Goal: Feedback & Contribution: Leave review/rating

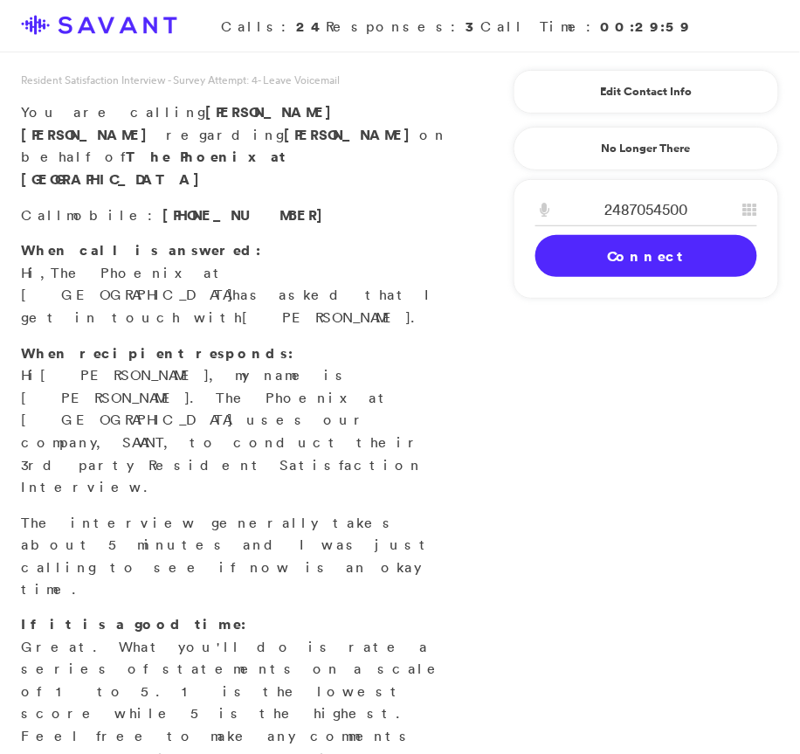
click at [604, 252] on link "Connect" at bounding box center [646, 256] width 222 height 42
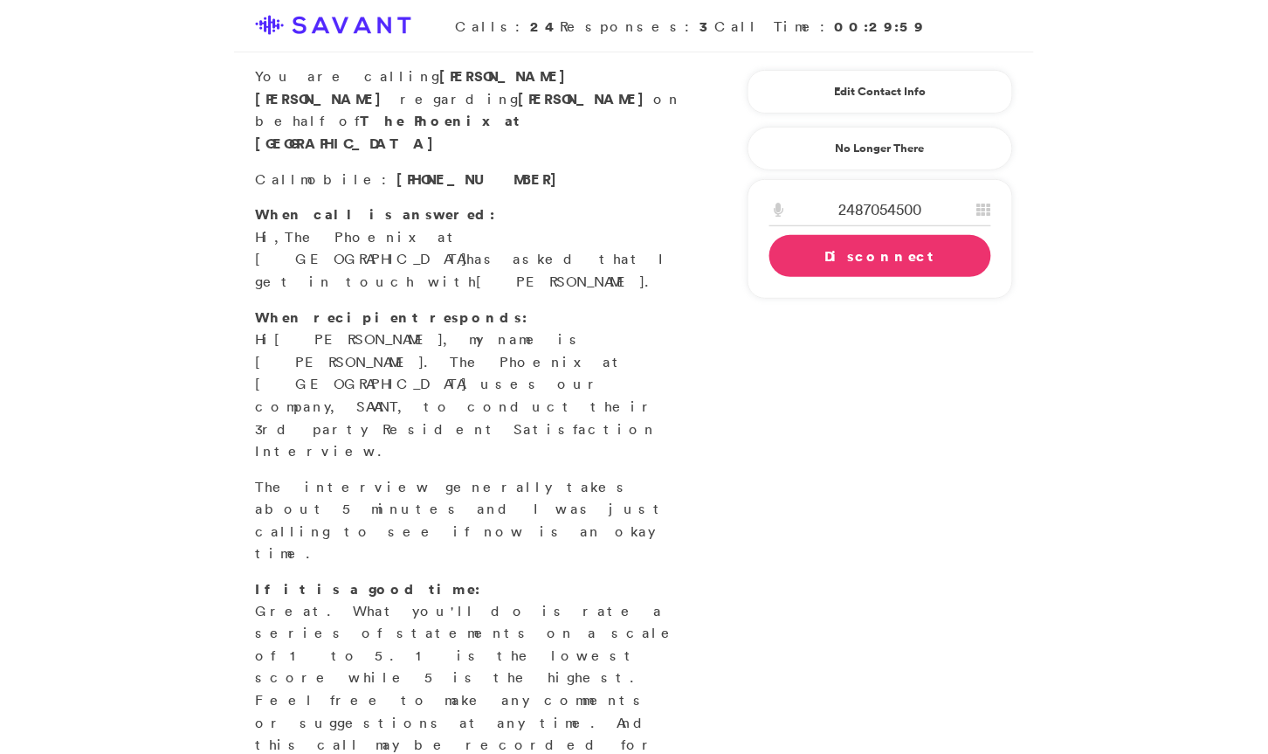
scroll to position [39, 0]
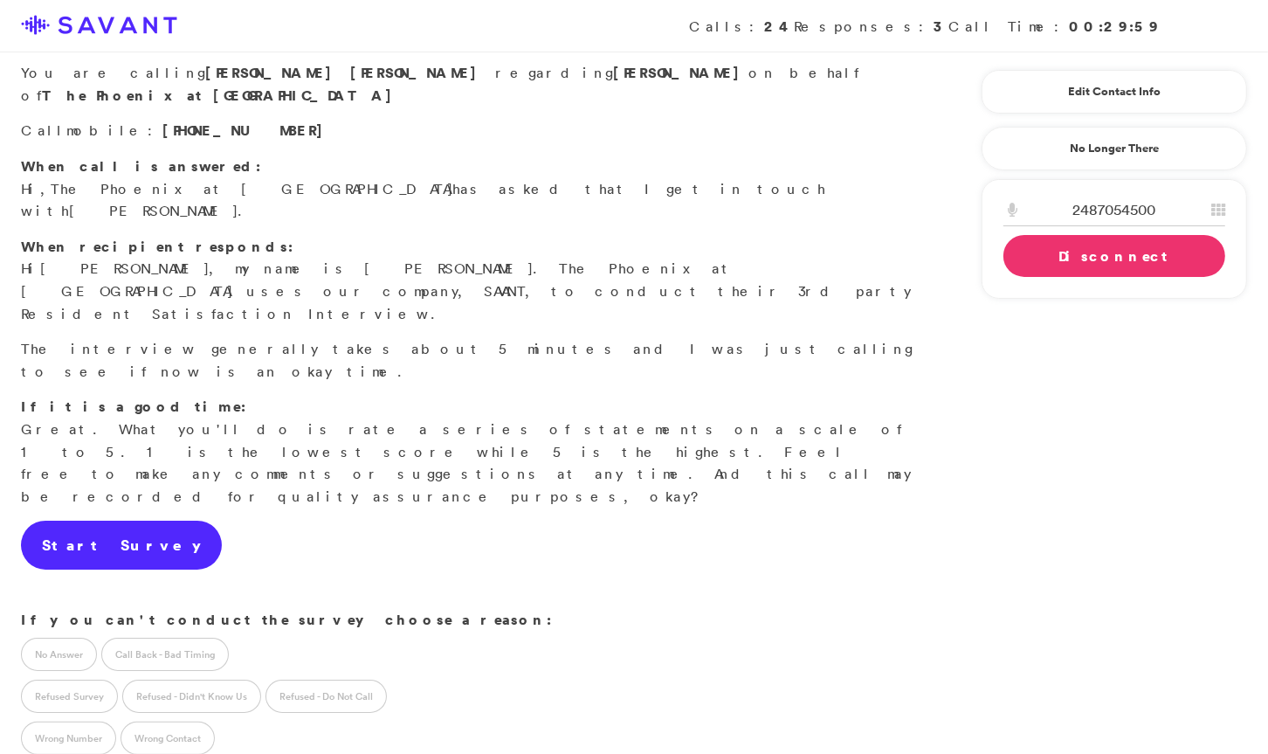
click at [107, 521] on link "Start Survey" at bounding box center [121, 545] width 201 height 49
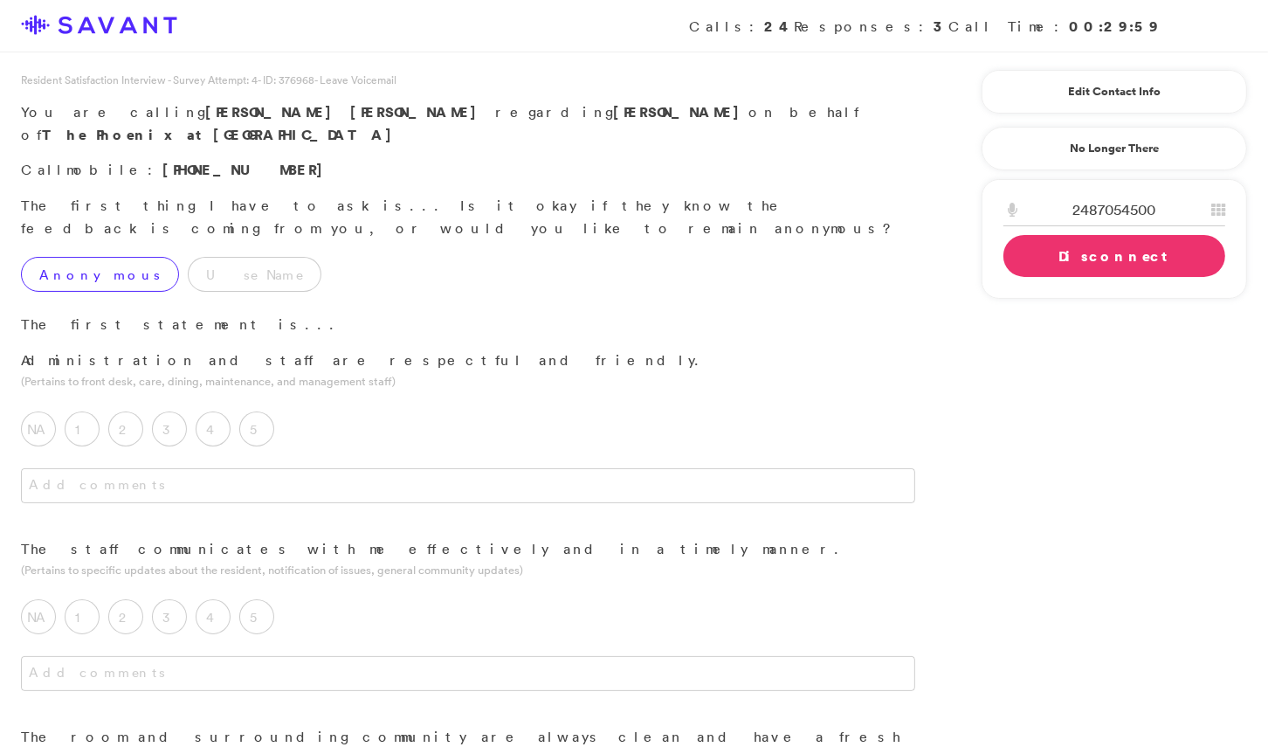
click at [110, 257] on label "Anonymous" at bounding box center [100, 274] width 158 height 35
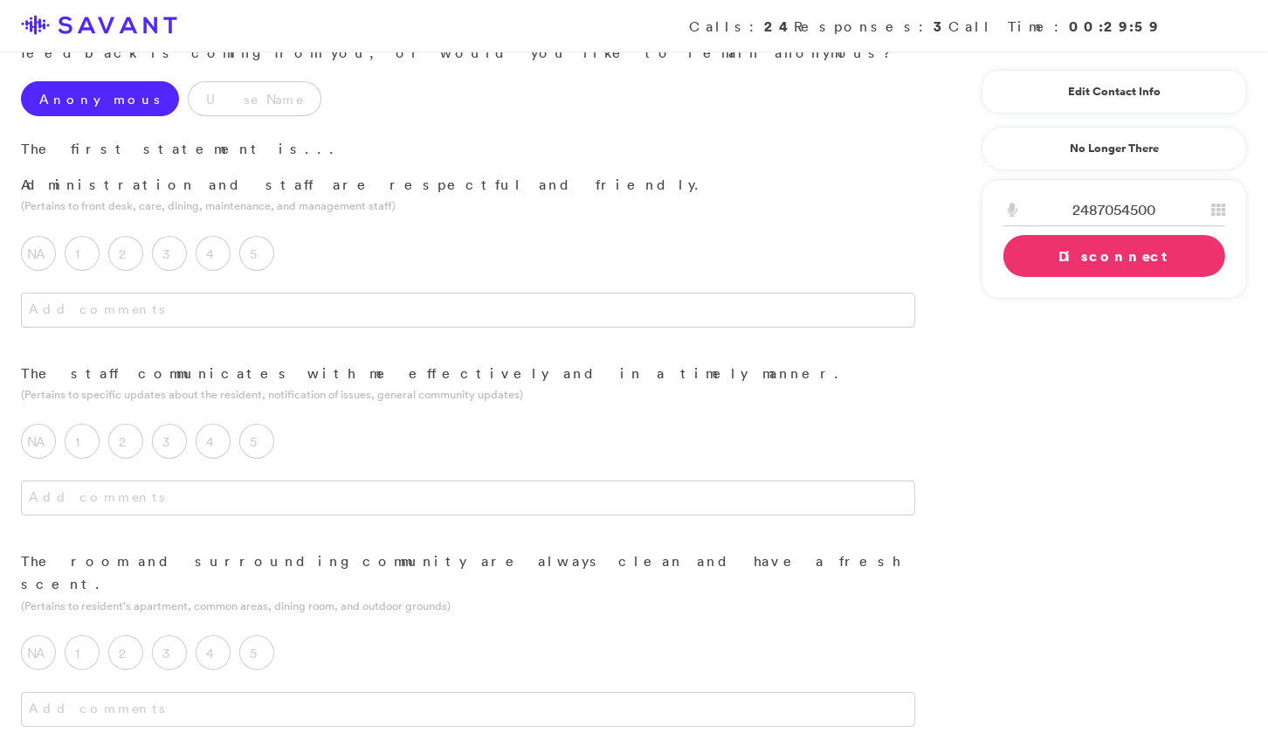
scroll to position [184, 0]
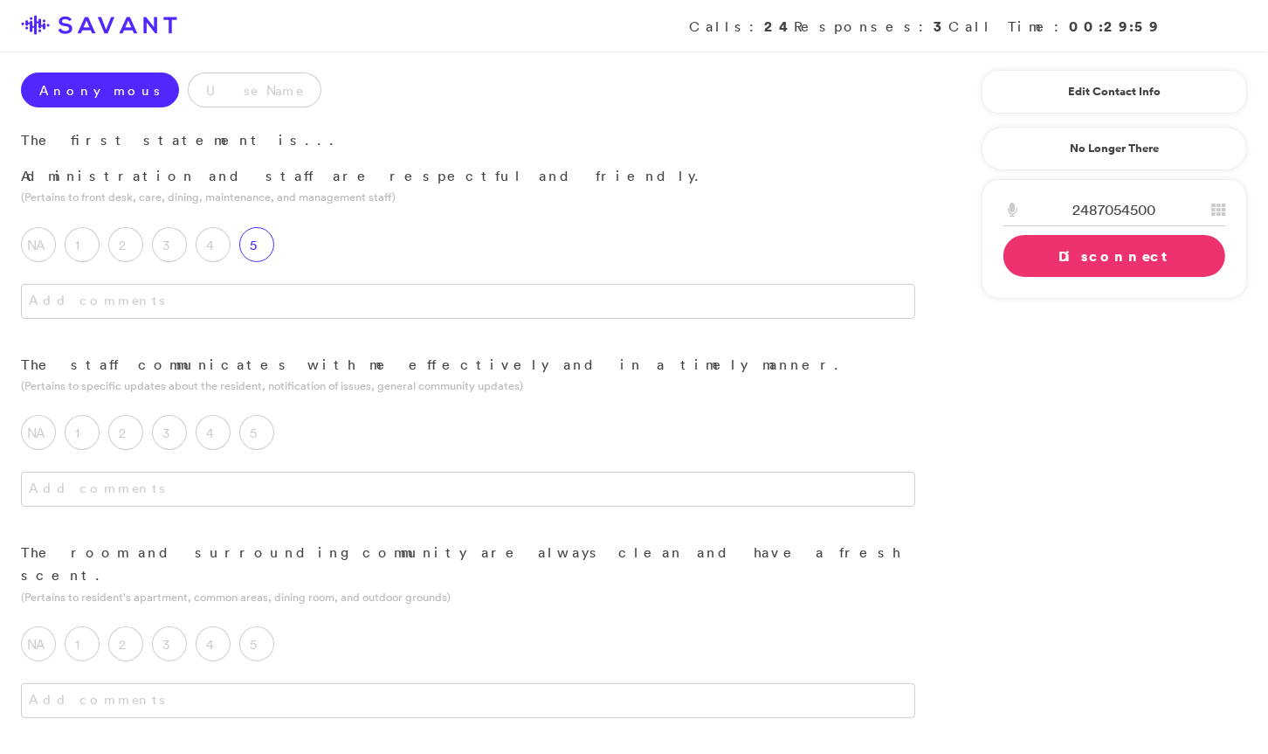
click at [262, 227] on label "5" at bounding box center [256, 244] width 35 height 35
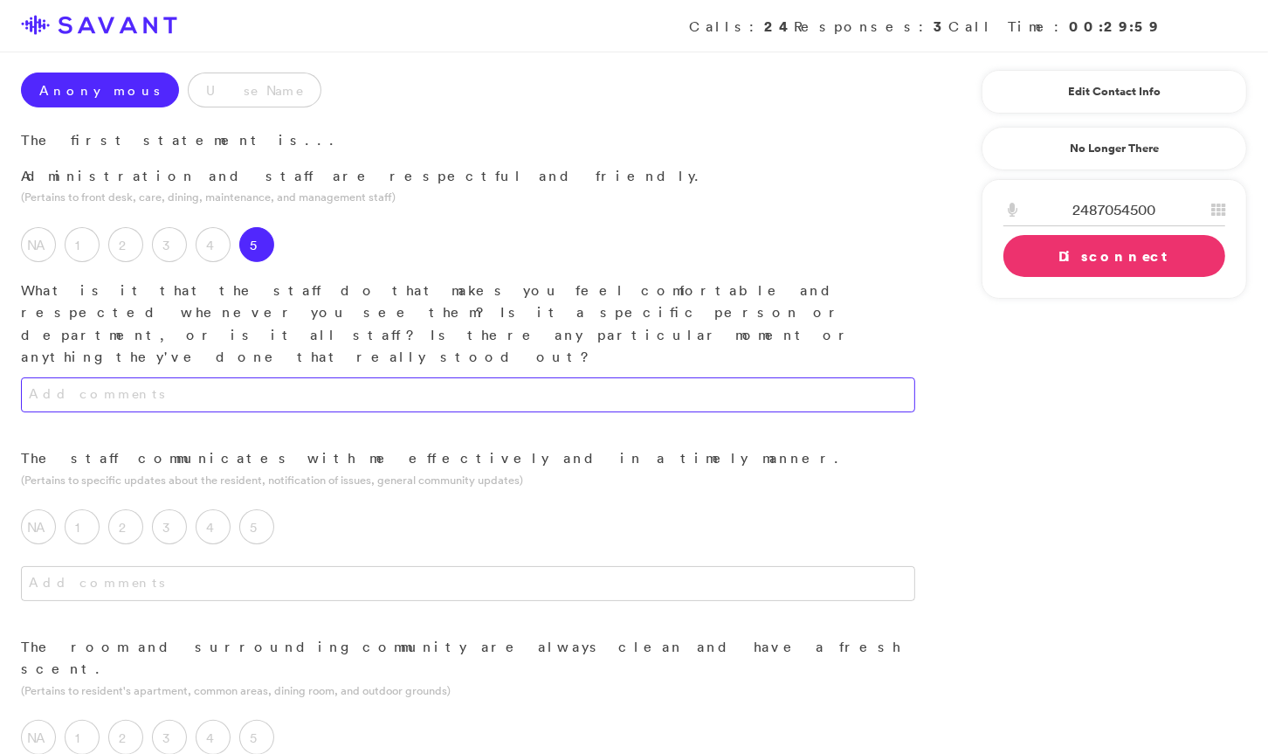
click at [337, 377] on textarea at bounding box center [468, 394] width 894 height 35
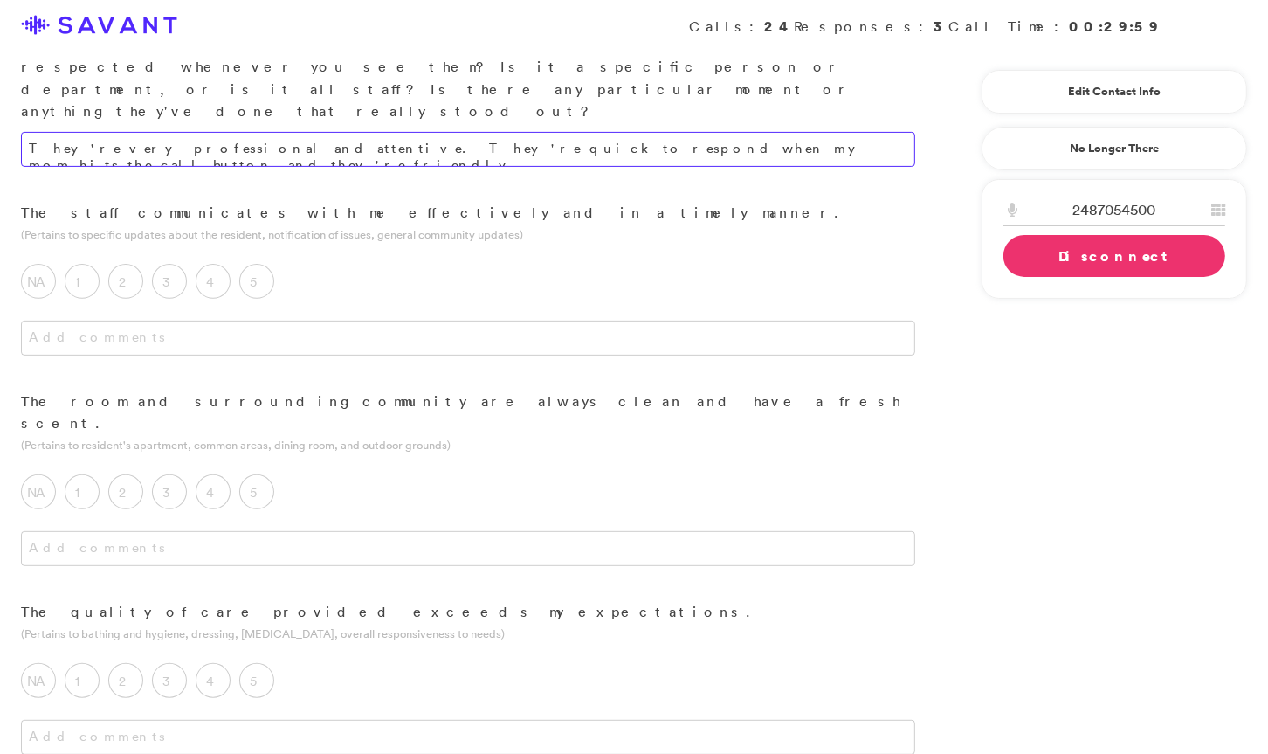
scroll to position [460, 0]
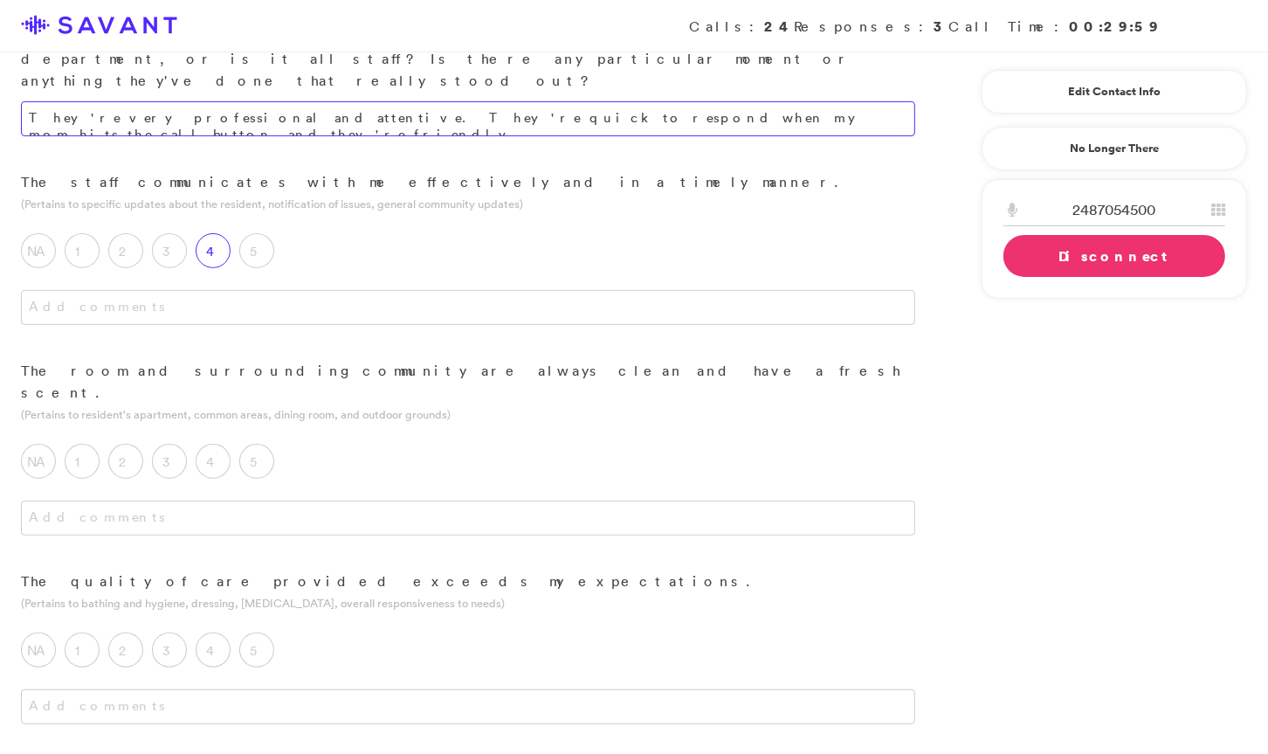
type textarea "They're very professional and attentive. They're quick to respond when my mom h…"
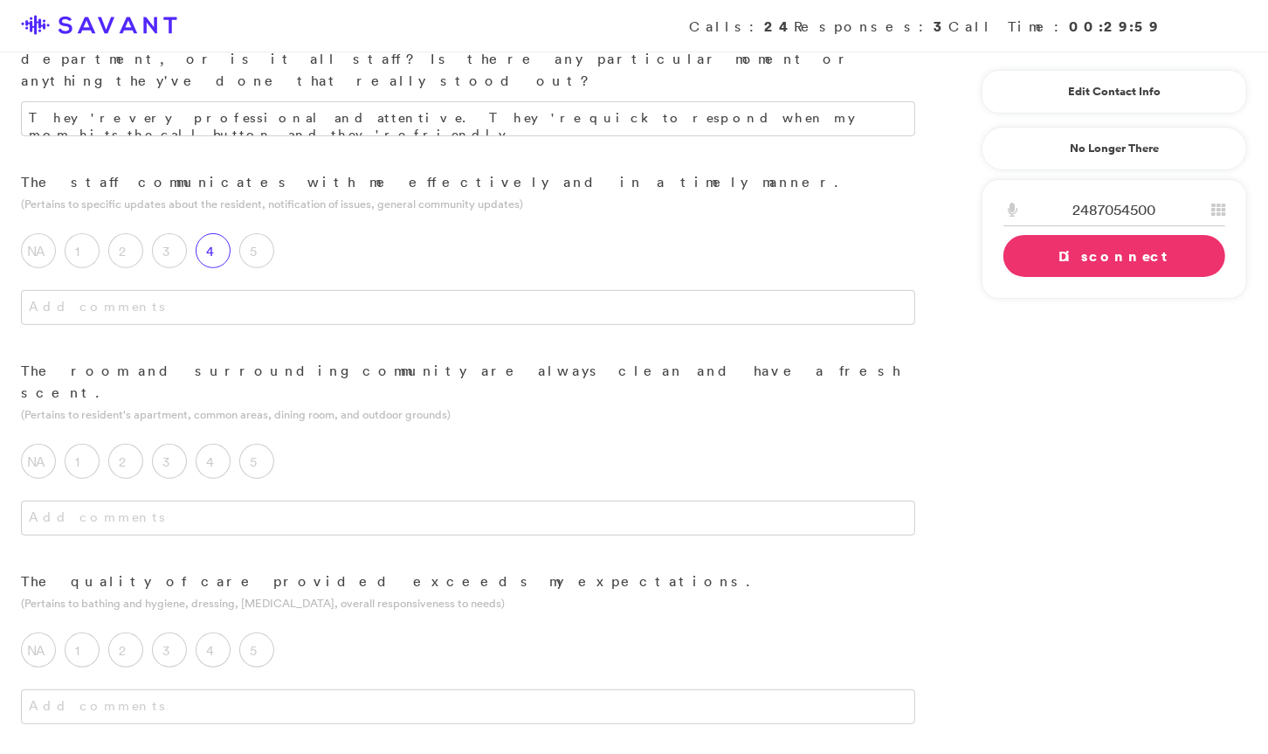
click at [217, 233] on label "4" at bounding box center [213, 250] width 35 height 35
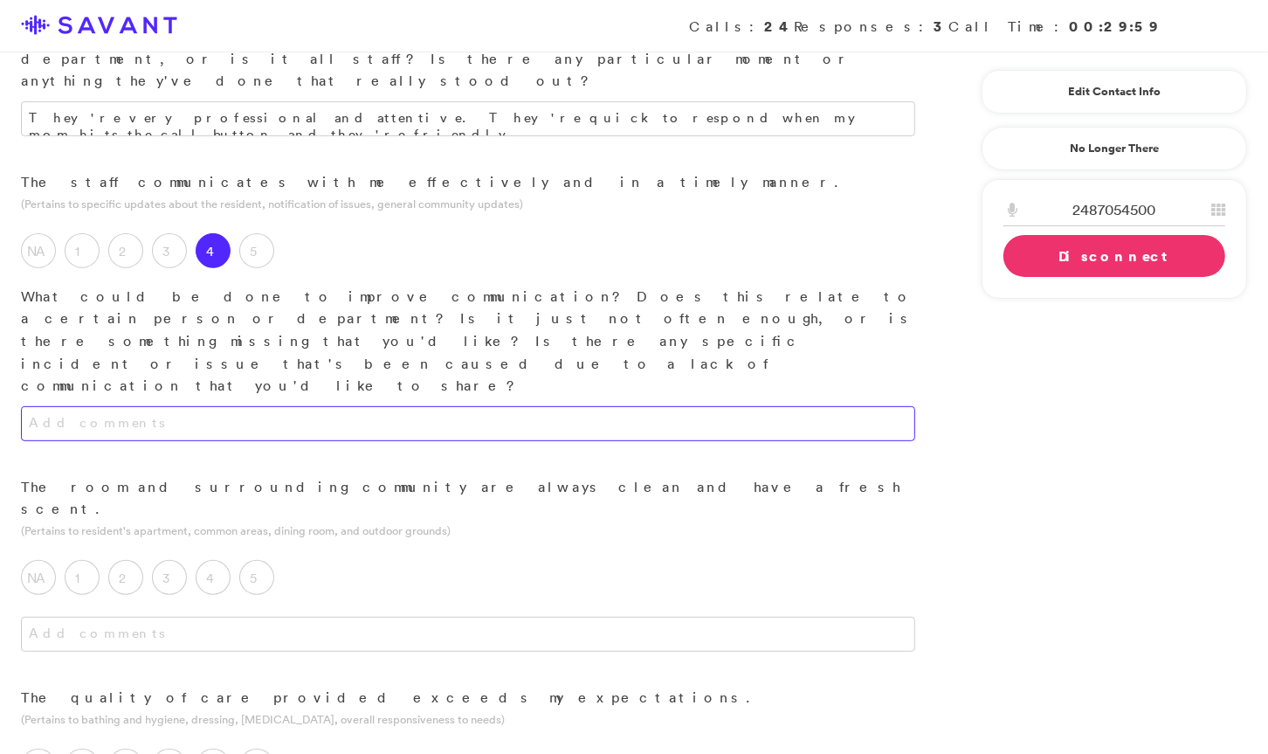
click at [294, 406] on textarea at bounding box center [468, 423] width 894 height 35
type textarea "I"
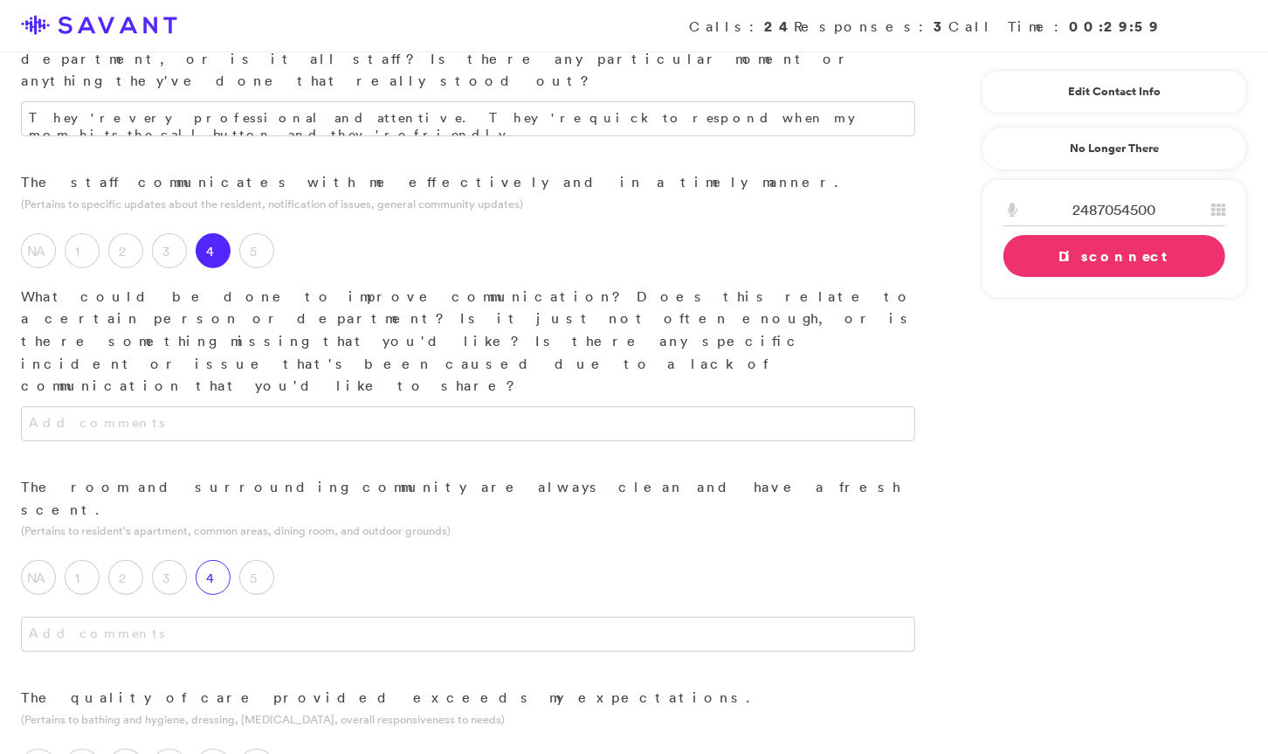
click at [212, 560] on label "4" at bounding box center [213, 577] width 35 height 35
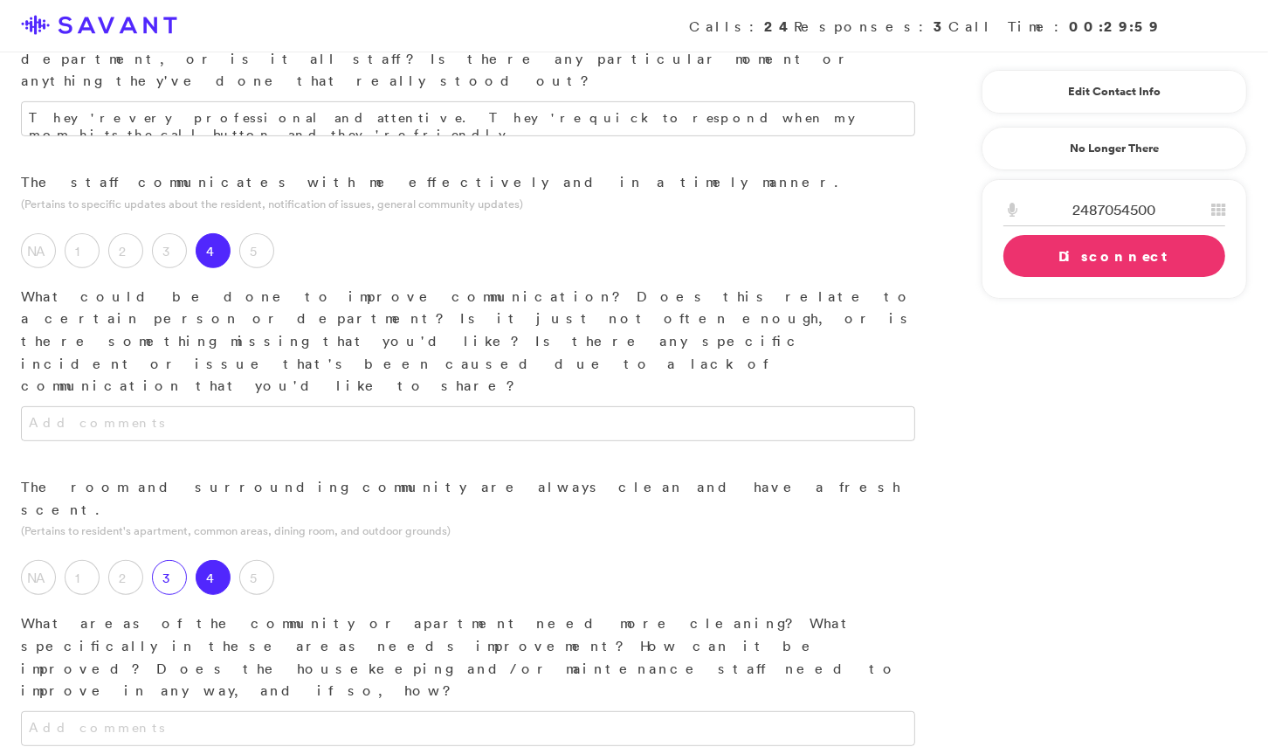
click at [163, 560] on label "3" at bounding box center [169, 577] width 35 height 35
click at [262, 711] on textarea at bounding box center [468, 728] width 894 height 35
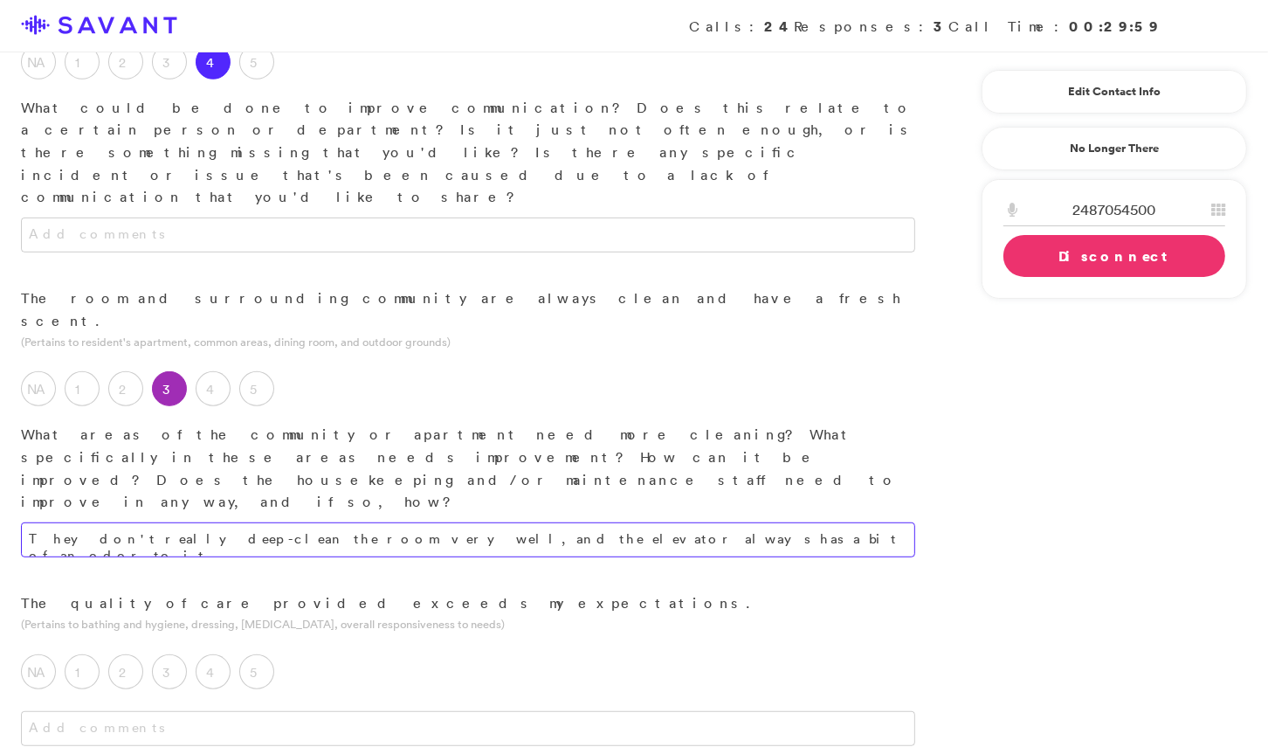
scroll to position [652, 0]
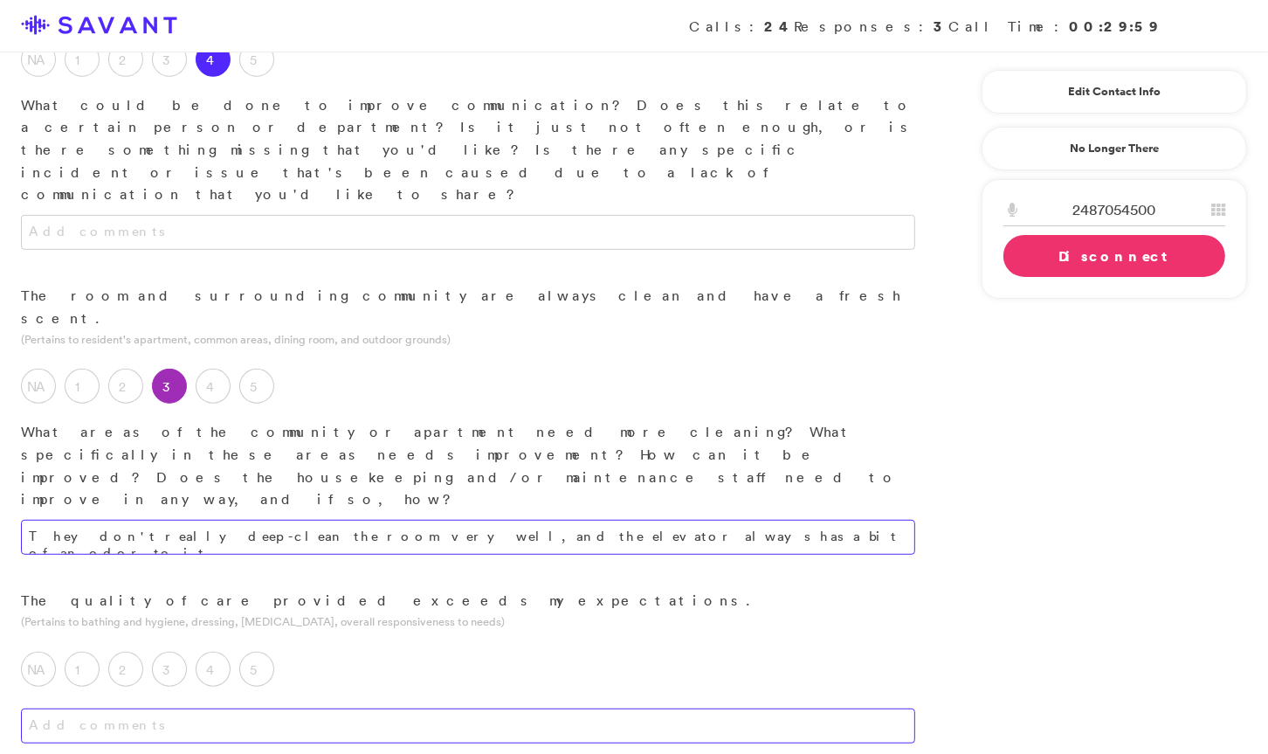
type textarea "They don't really deep-clean the room very well, and the elevator always has a …"
click at [372, 708] on textarea at bounding box center [468, 725] width 894 height 35
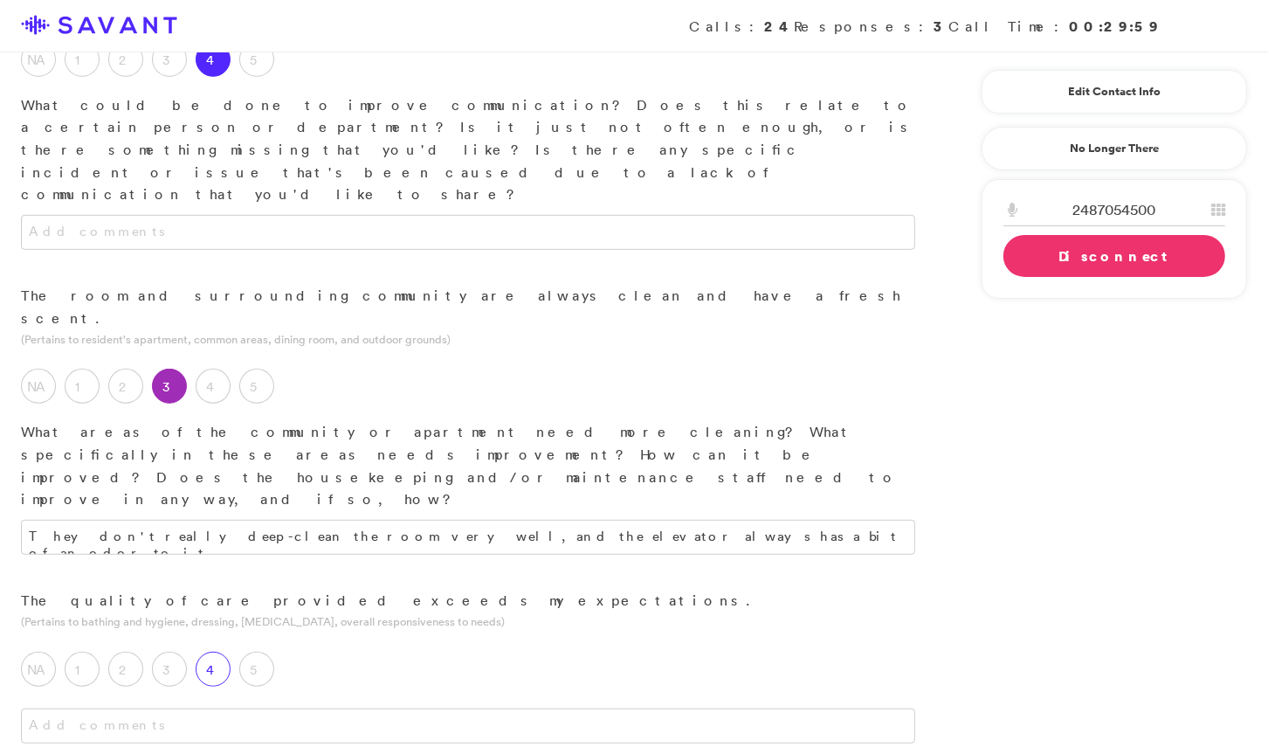
click at [233, 652] on div "4" at bounding box center [218, 674] width 44 height 44
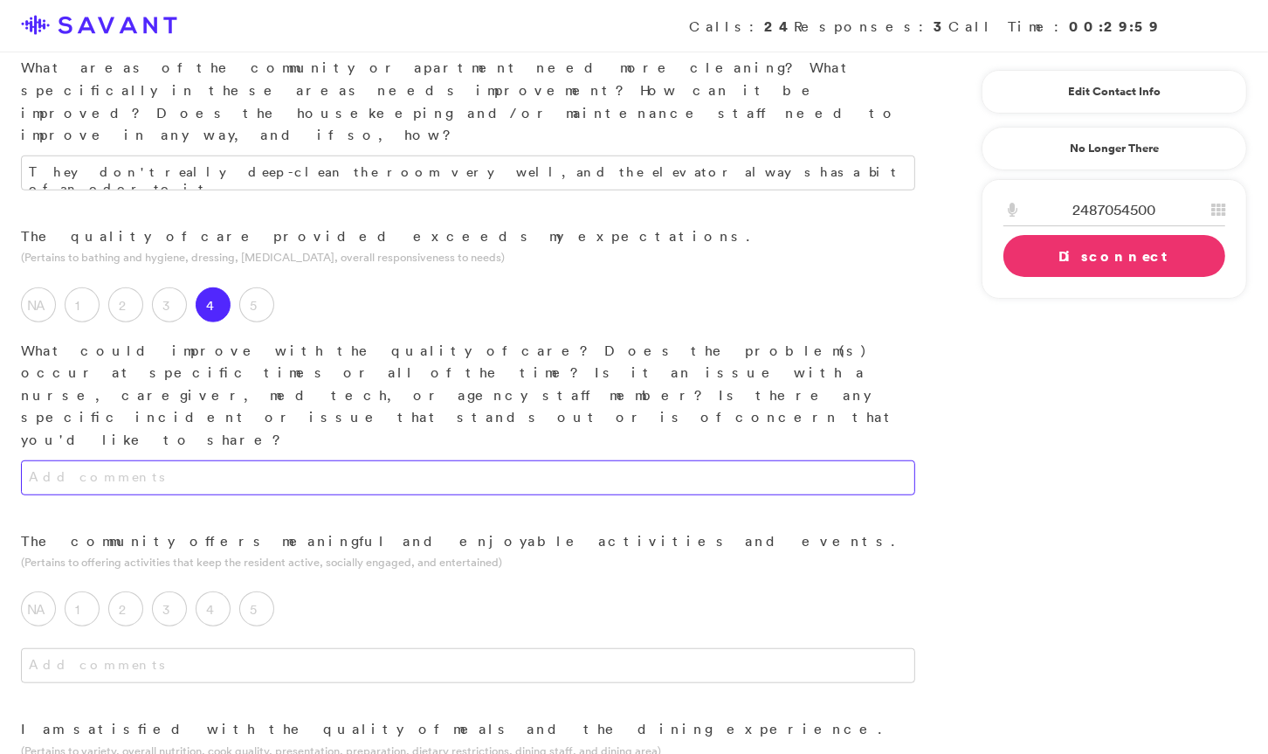
scroll to position [1007, 0]
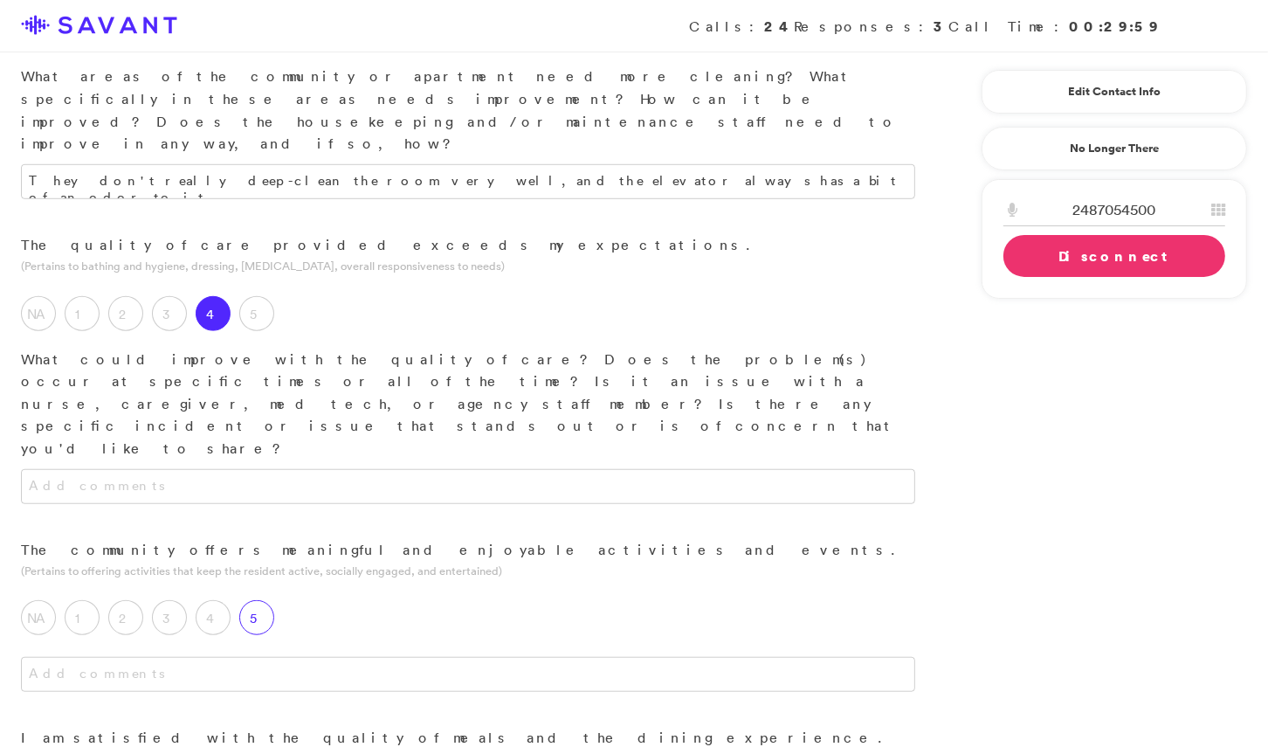
click at [267, 600] on label "5" at bounding box center [256, 617] width 35 height 35
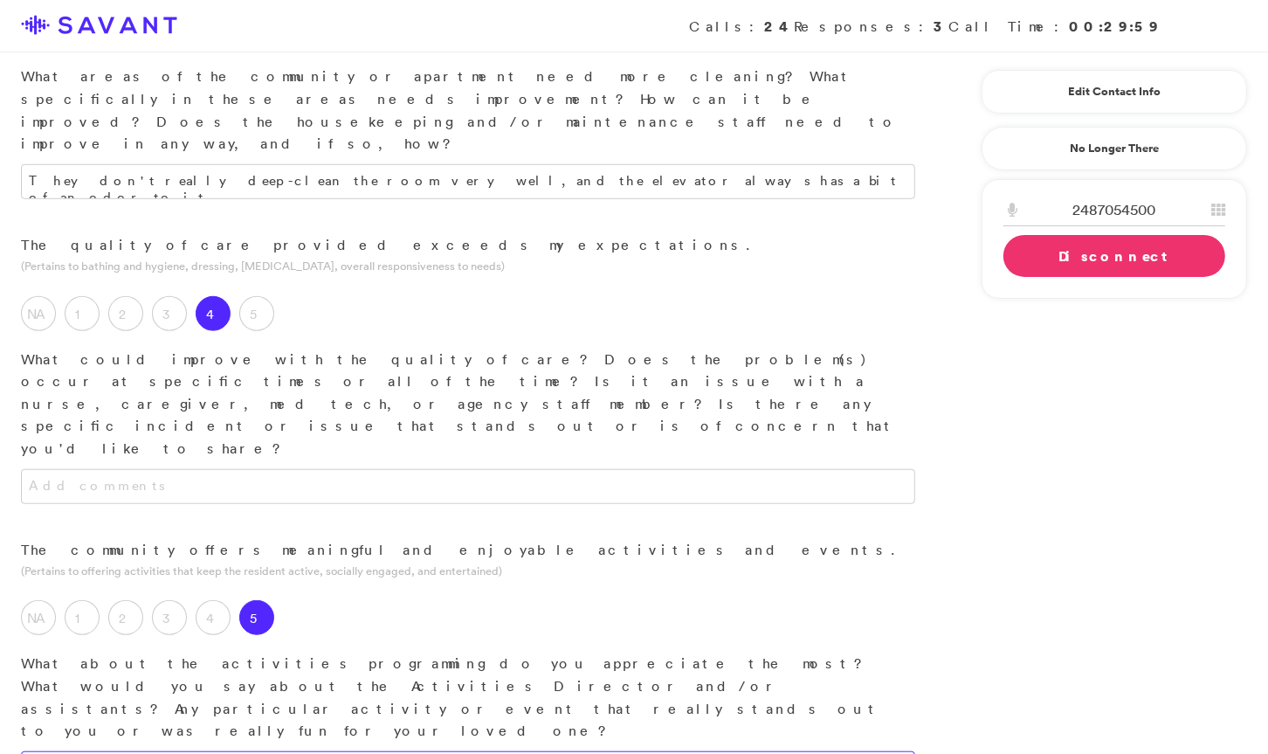
click at [284, 751] on textarea at bounding box center [468, 768] width 894 height 35
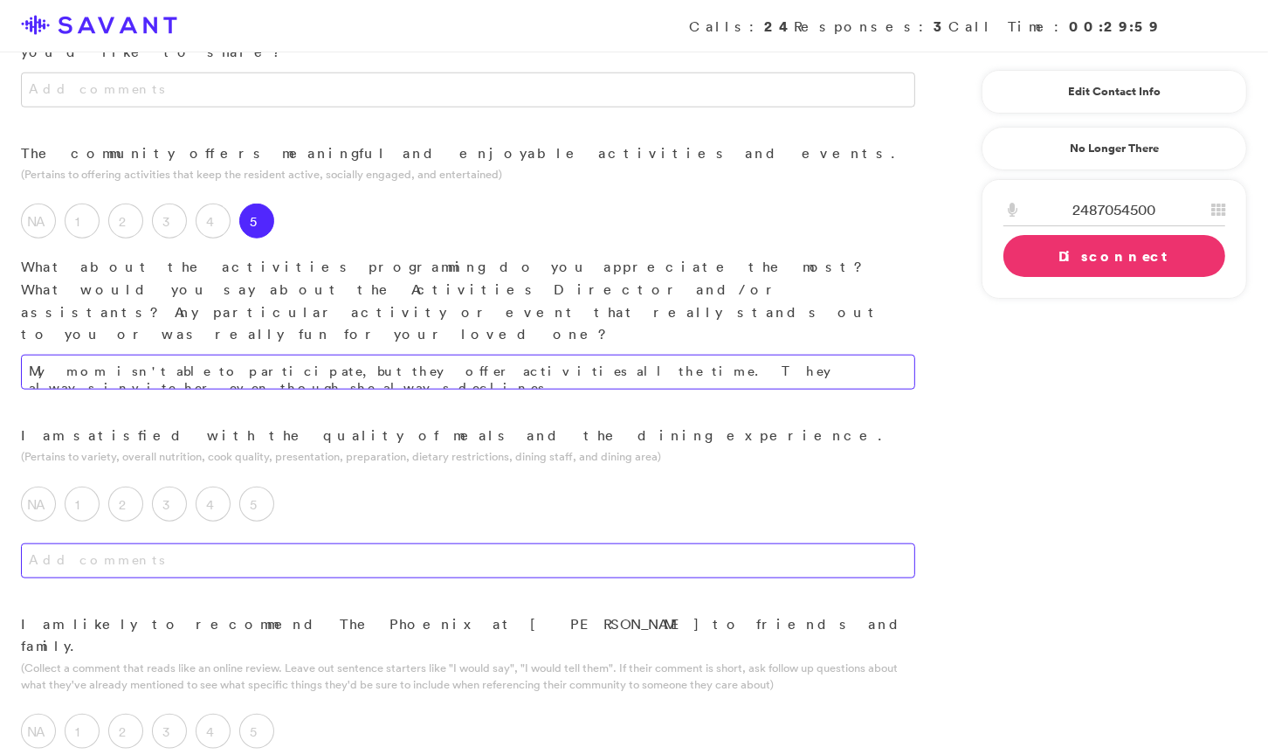
scroll to position [1420, 0]
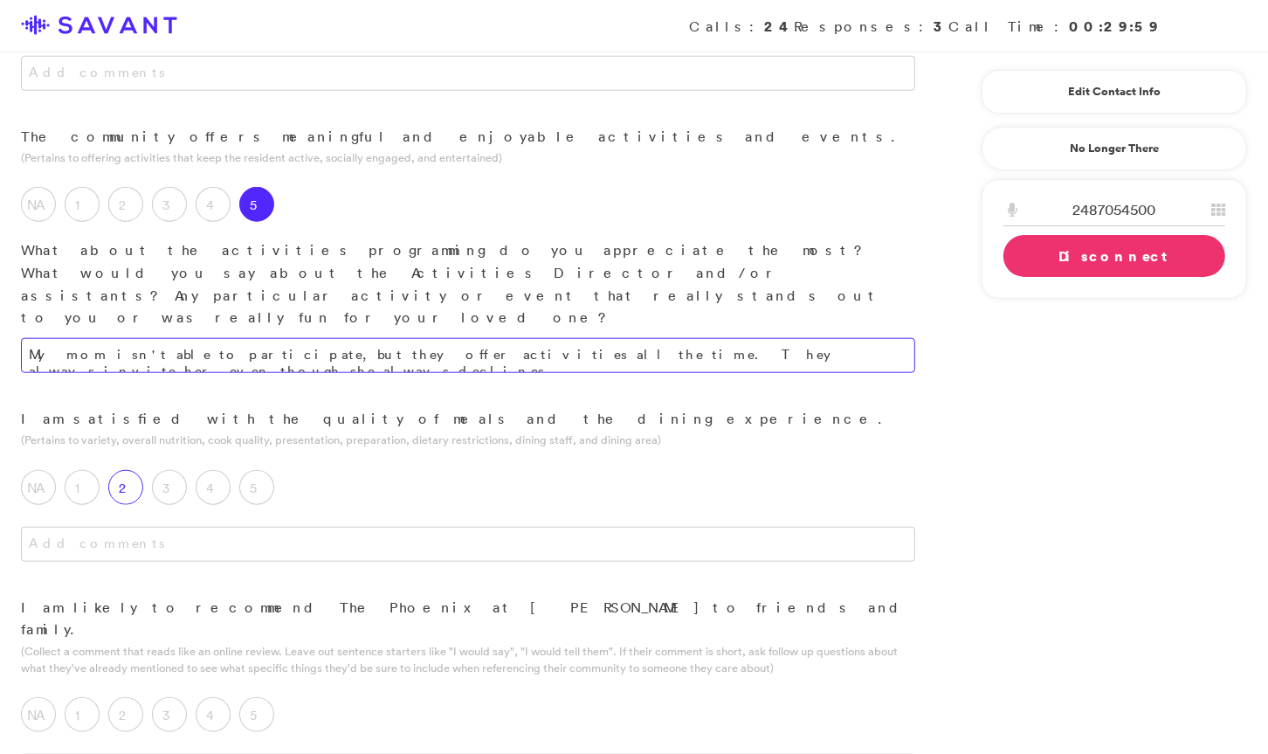
type textarea "My mom isn't able to participate, but they offer activities all the time. They …"
click at [111, 470] on label "2" at bounding box center [125, 487] width 35 height 35
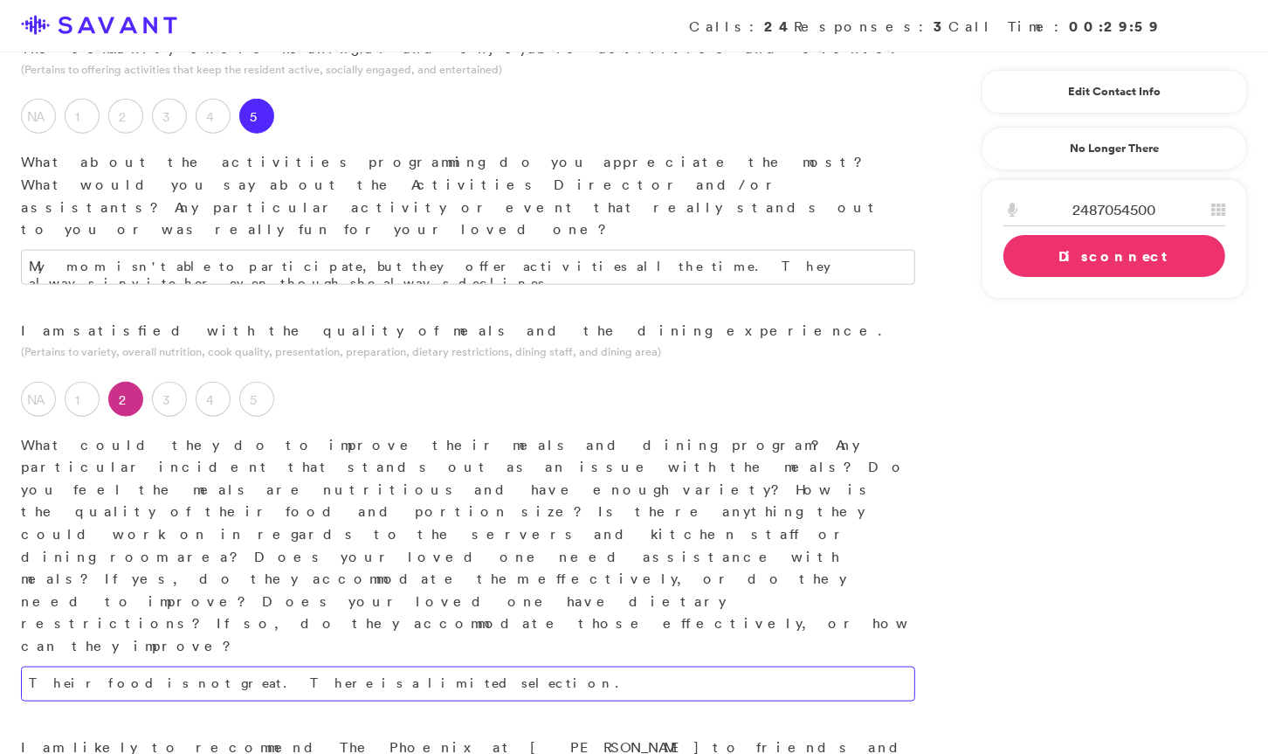
scroll to position [1525, 0]
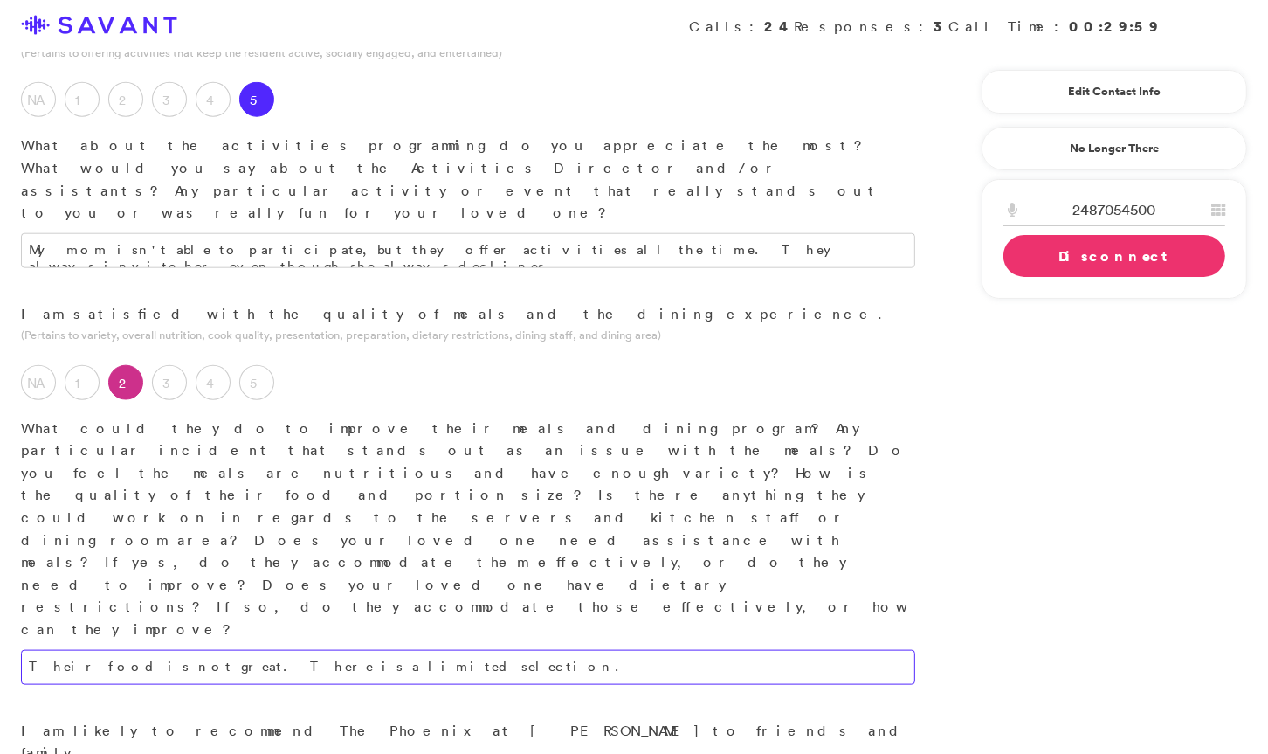
type textarea "Their food is not great. There is a limited selection."
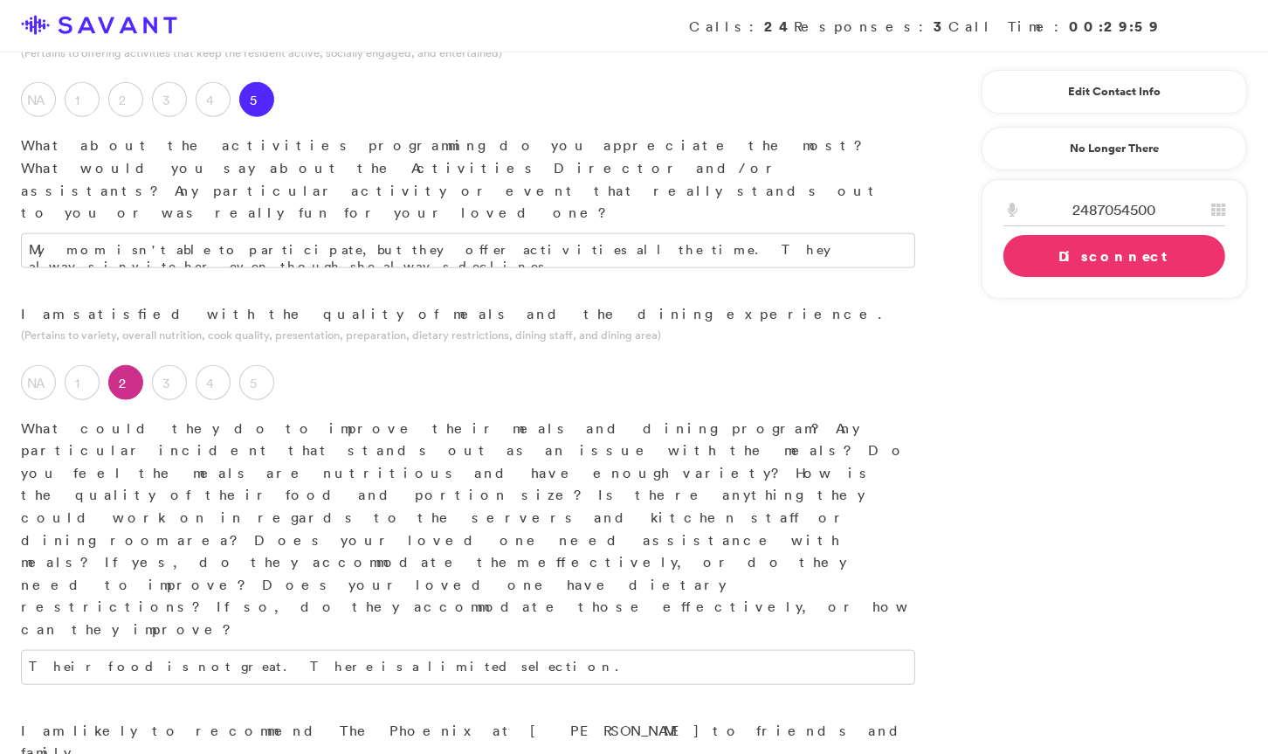
type textarea "T"
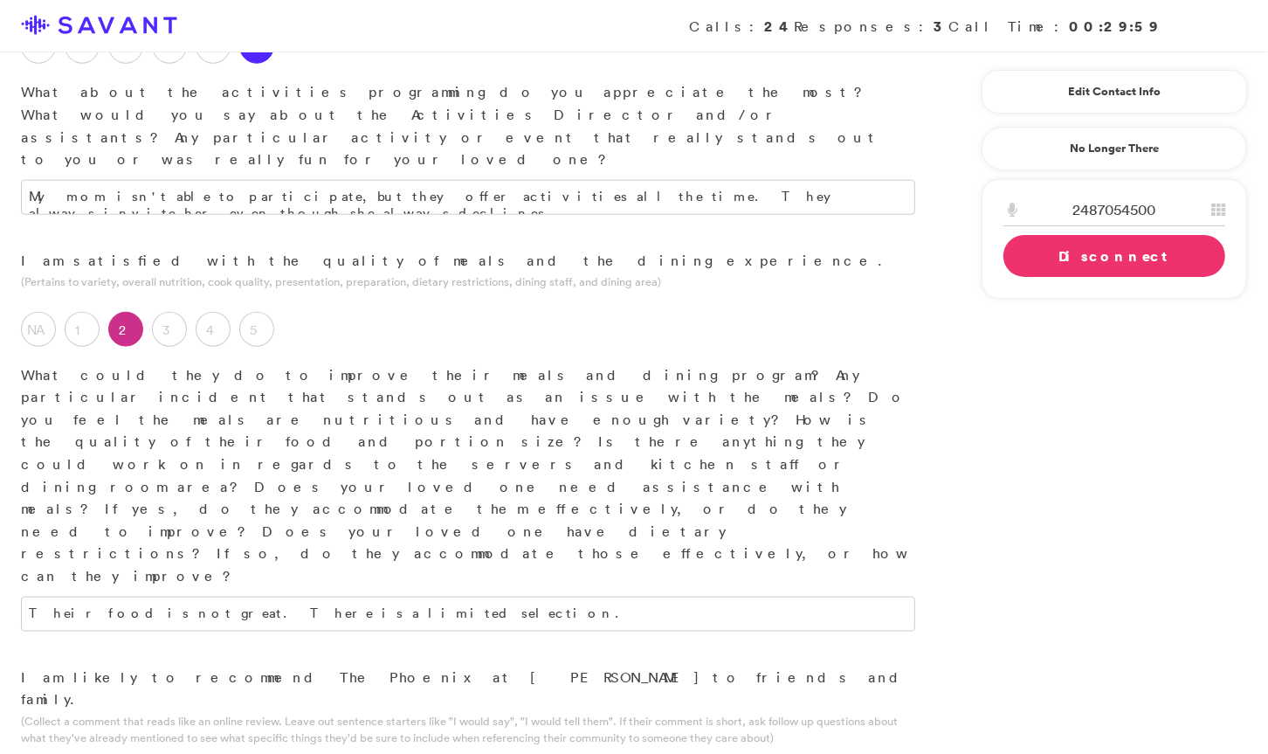
scroll to position [1595, 0]
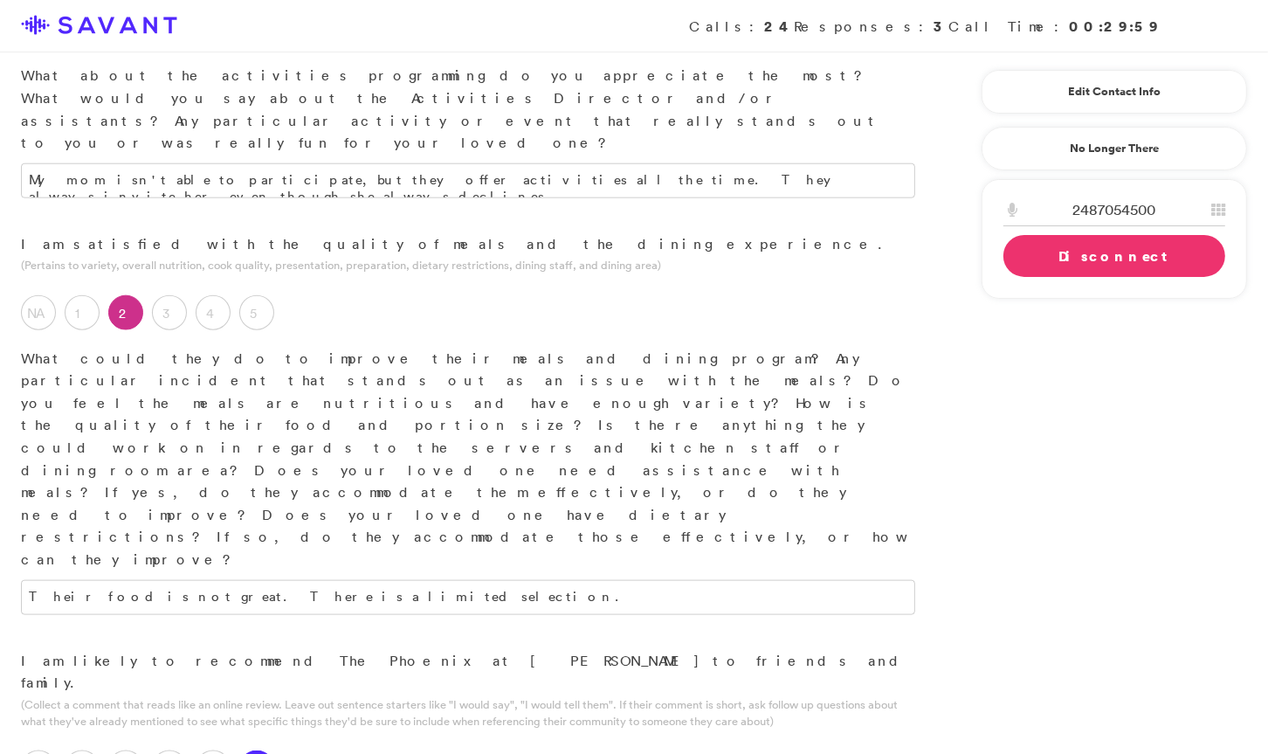
type textarea "They provide really good care. The facility is beautiful. Overall, the staff is…"
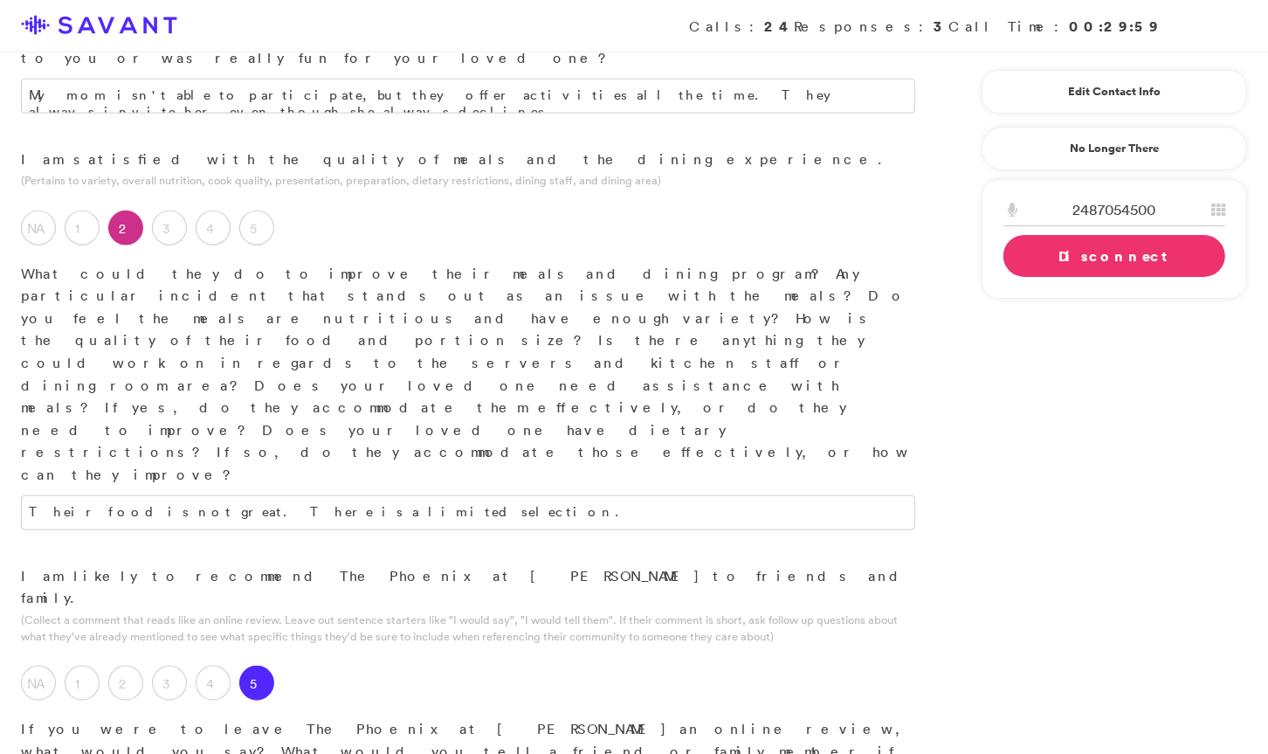
scroll to position [1678, 0]
type textarea "I"
type textarea "Their ability to increase the level of care for my mom, should she need it in t…"
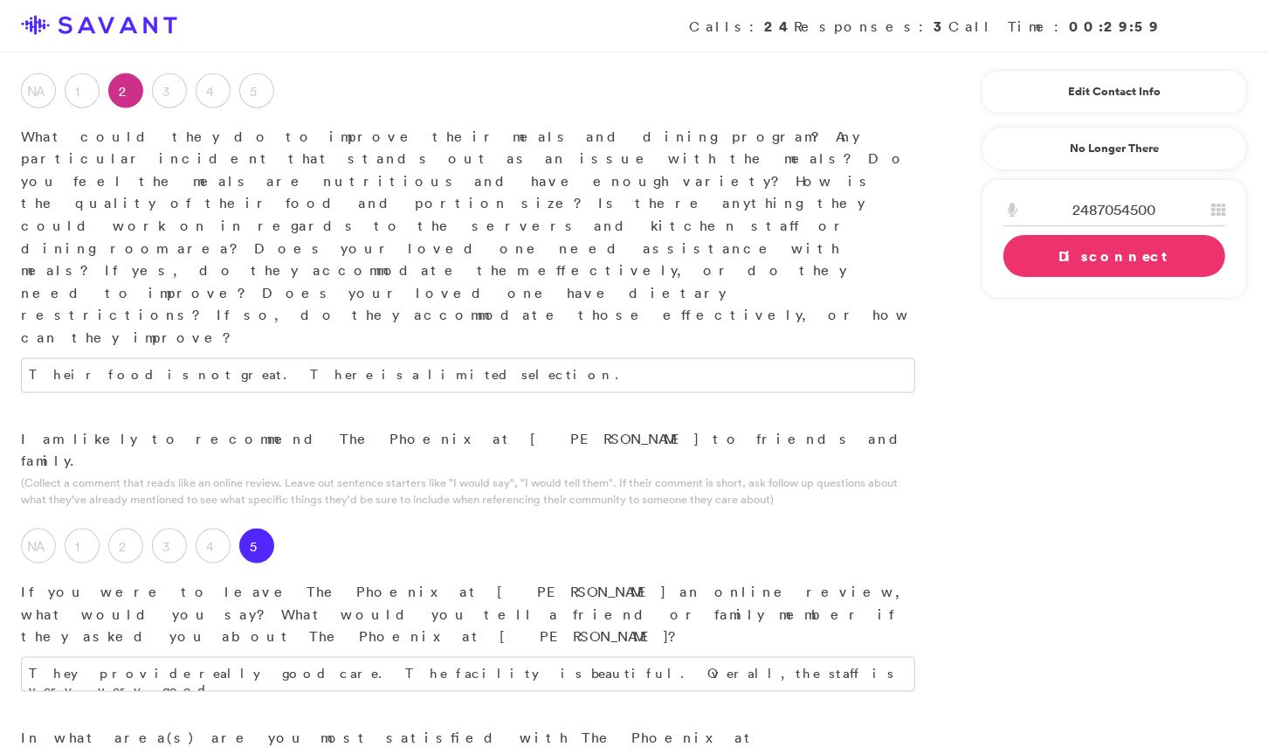
scroll to position [1817, 0]
drag, startPoint x: 128, startPoint y: 411, endPoint x: 77, endPoint y: 413, distance: 51.6
type textarea "The food and the quality of food."
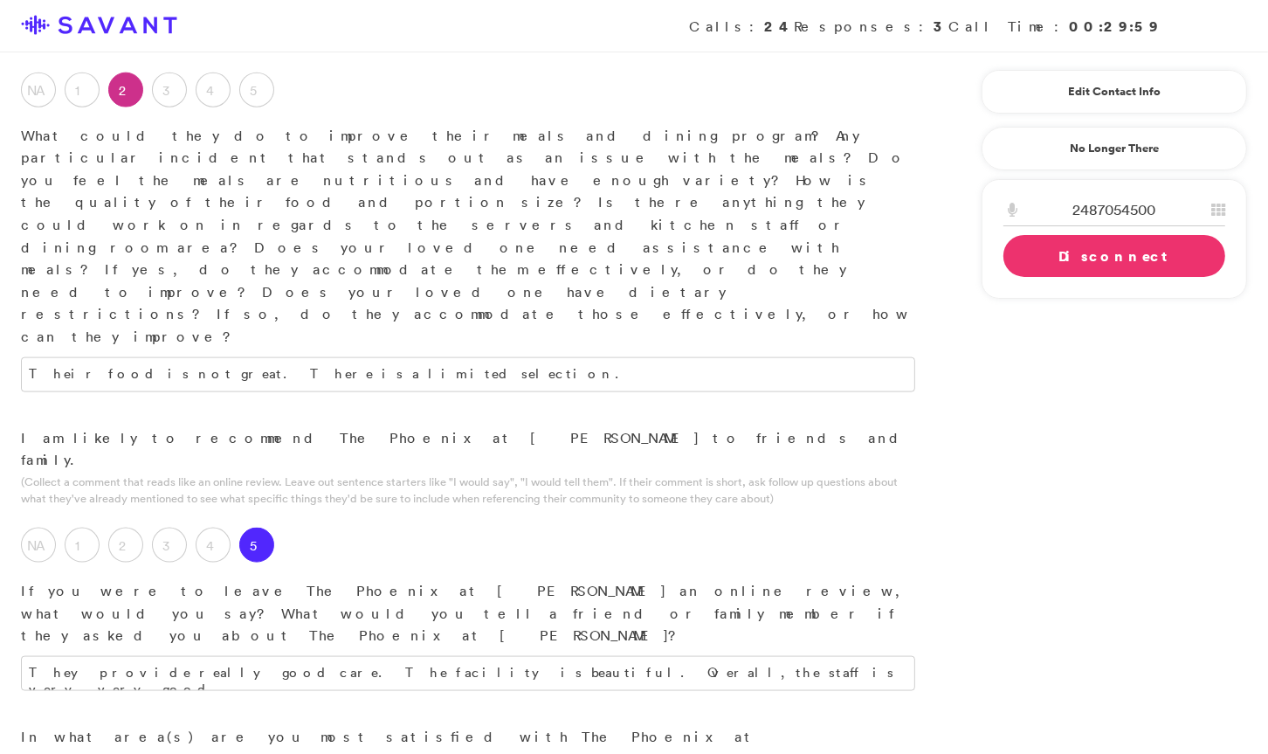
click at [799, 259] on link "Disconnect" at bounding box center [1114, 256] width 222 height 42
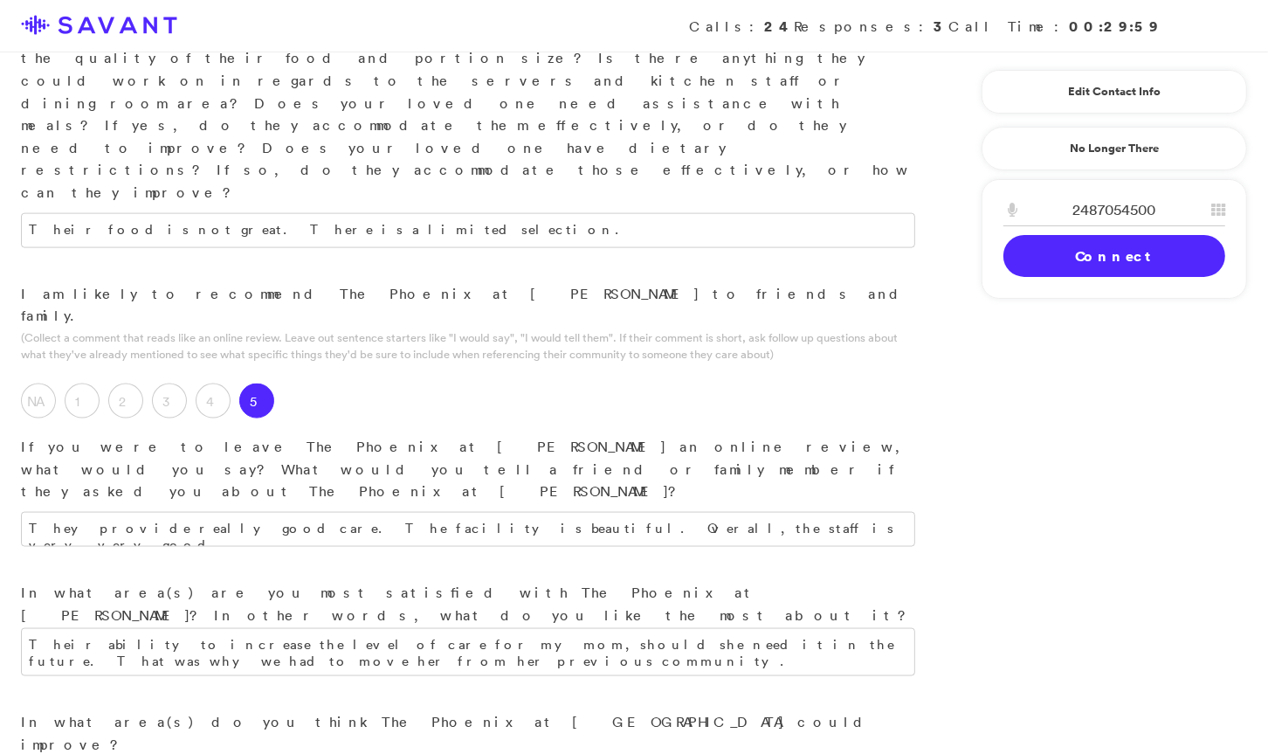
scroll to position [2058, 0]
